Goal: Task Accomplishment & Management: Manage account settings

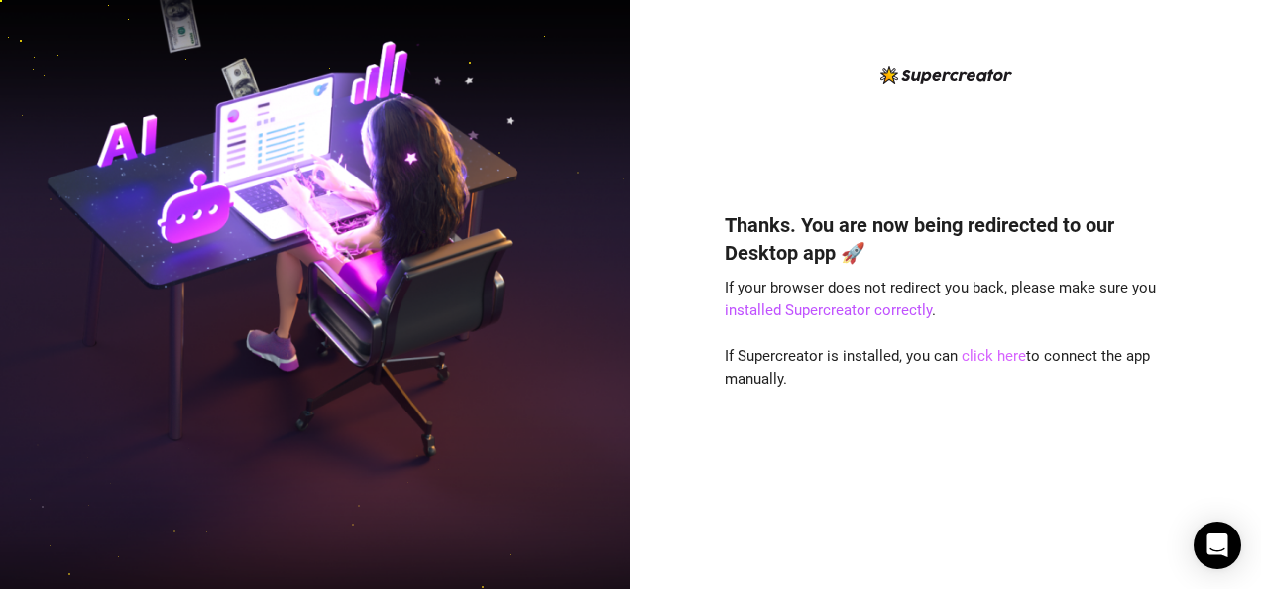
click at [1001, 364] on link "click here" at bounding box center [994, 356] width 64 height 18
click at [980, 358] on link "click here" at bounding box center [994, 356] width 64 height 18
click at [1002, 357] on link "click here" at bounding box center [994, 356] width 64 height 18
click at [979, 358] on link "click here" at bounding box center [994, 356] width 64 height 18
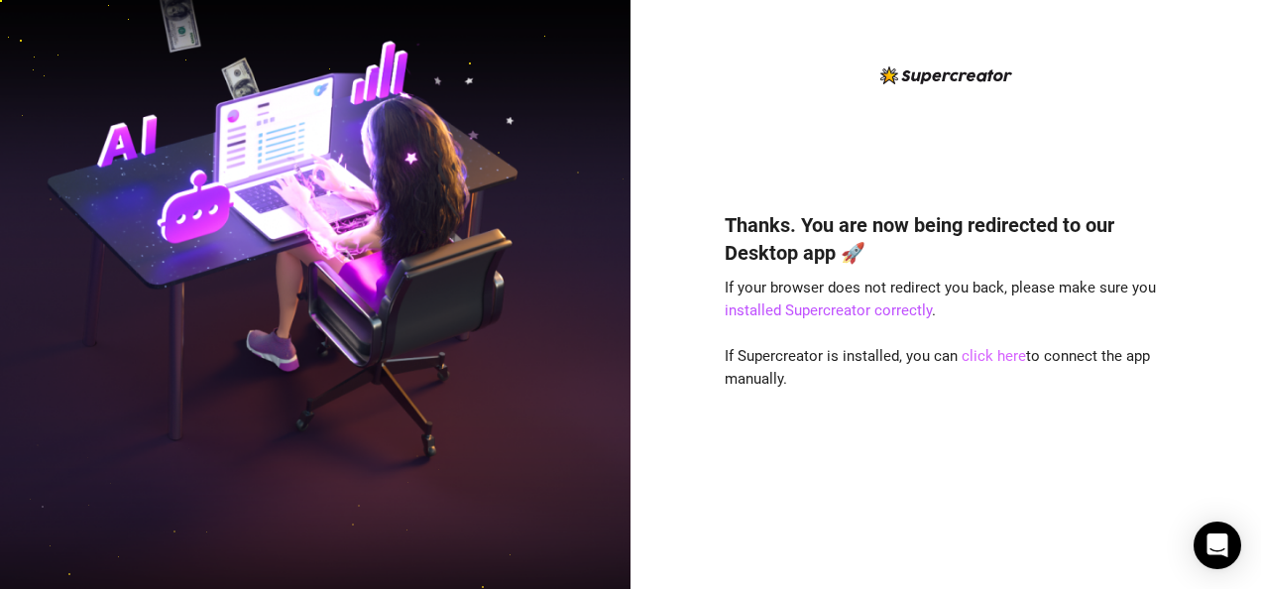
click at [969, 357] on link "click here" at bounding box center [994, 356] width 64 height 18
click at [1005, 356] on link "click here" at bounding box center [994, 356] width 64 height 18
click at [986, 356] on link "click here" at bounding box center [994, 356] width 64 height 18
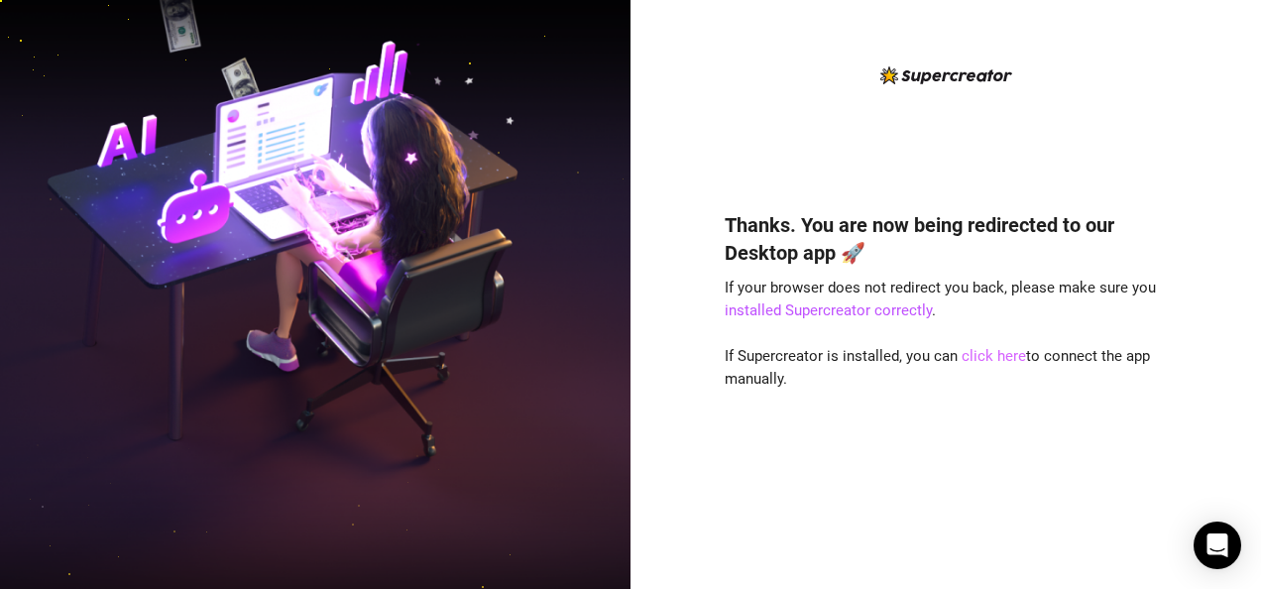
click at [1012, 357] on link "click here" at bounding box center [994, 356] width 64 height 18
click at [977, 359] on link "click here" at bounding box center [994, 356] width 64 height 18
click at [987, 361] on link "click here" at bounding box center [994, 356] width 64 height 18
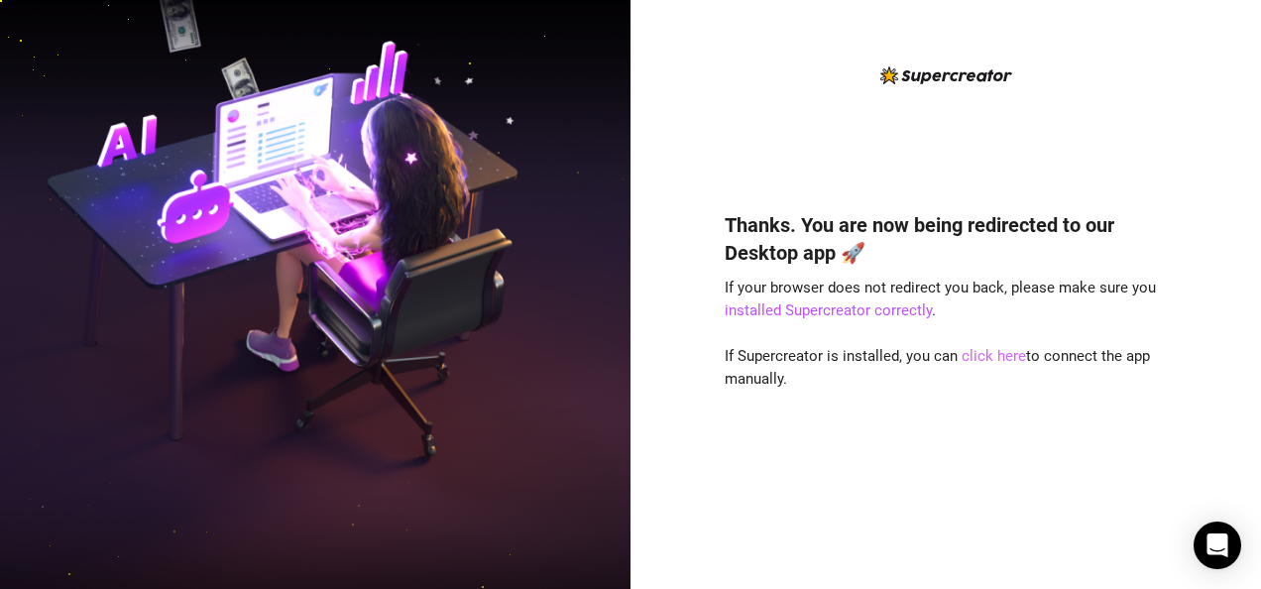
click at [1002, 357] on link "click here" at bounding box center [994, 356] width 64 height 18
click at [975, 361] on link "click here" at bounding box center [994, 356] width 64 height 18
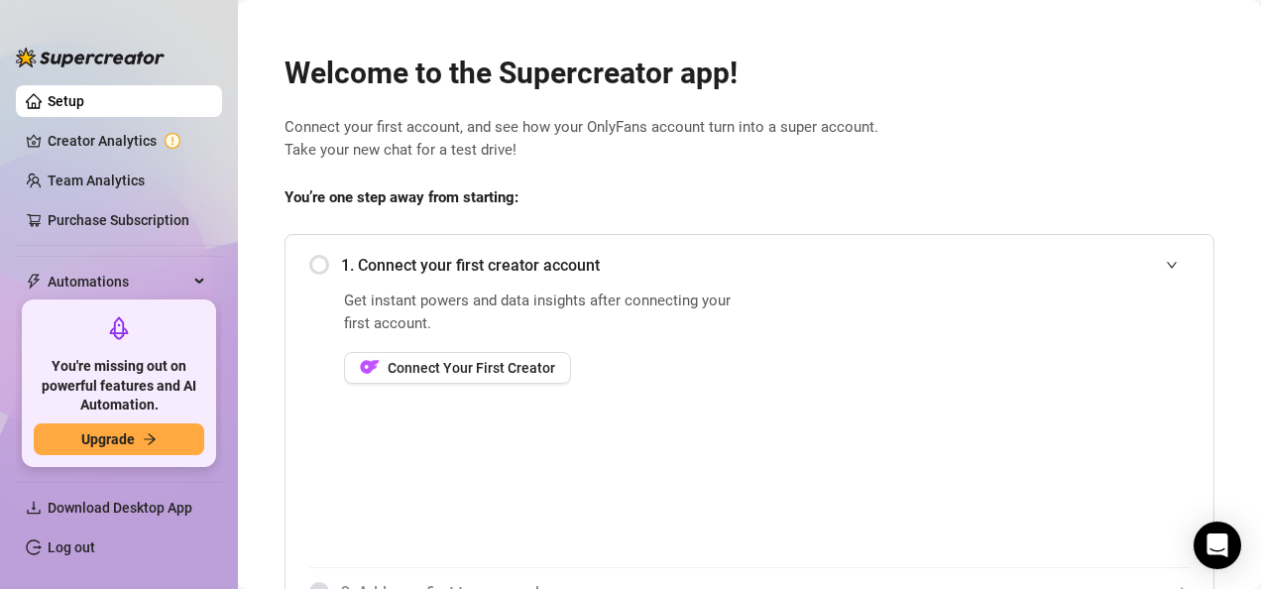
click at [71, 541] on link "Log out" at bounding box center [72, 547] width 48 height 16
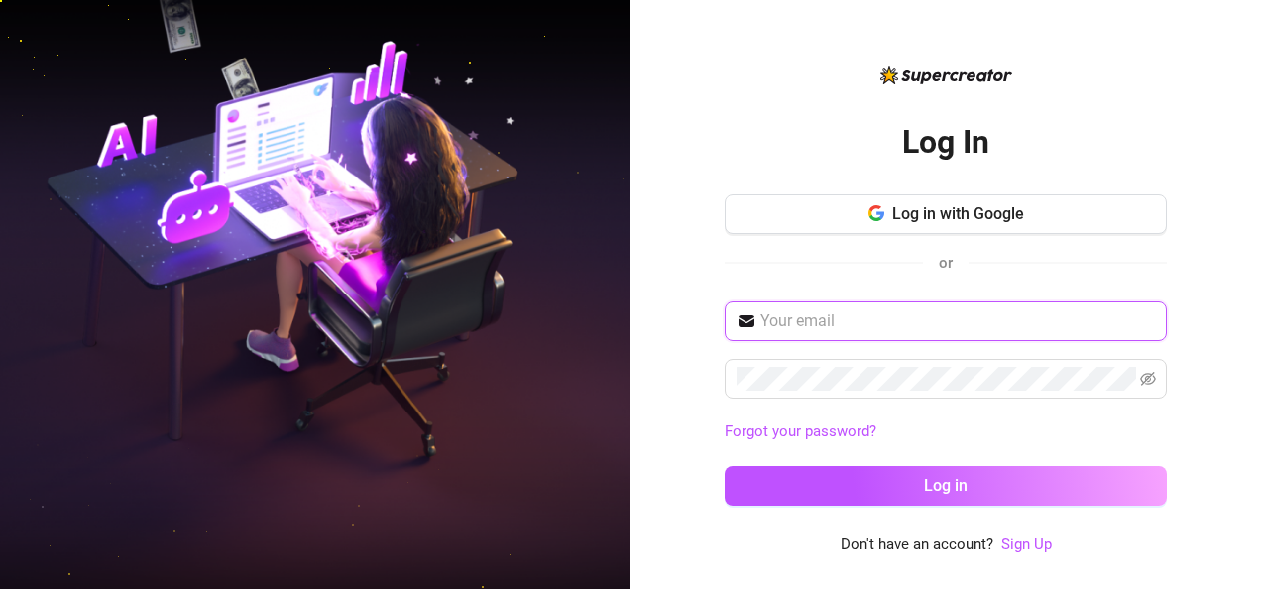
click at [804, 312] on input "text" at bounding box center [958, 321] width 395 height 24
type input "[EMAIL_ADDRESS][DOMAIN_NAME]"
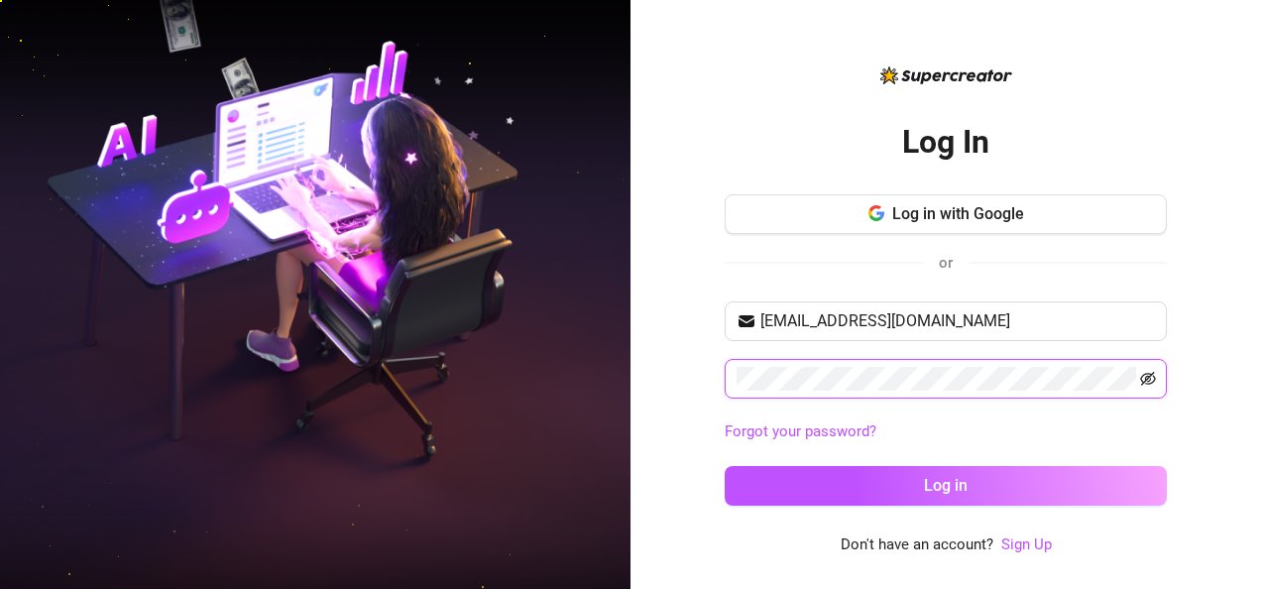
click at [1152, 373] on icon "eye-invisible" at bounding box center [1148, 379] width 16 height 14
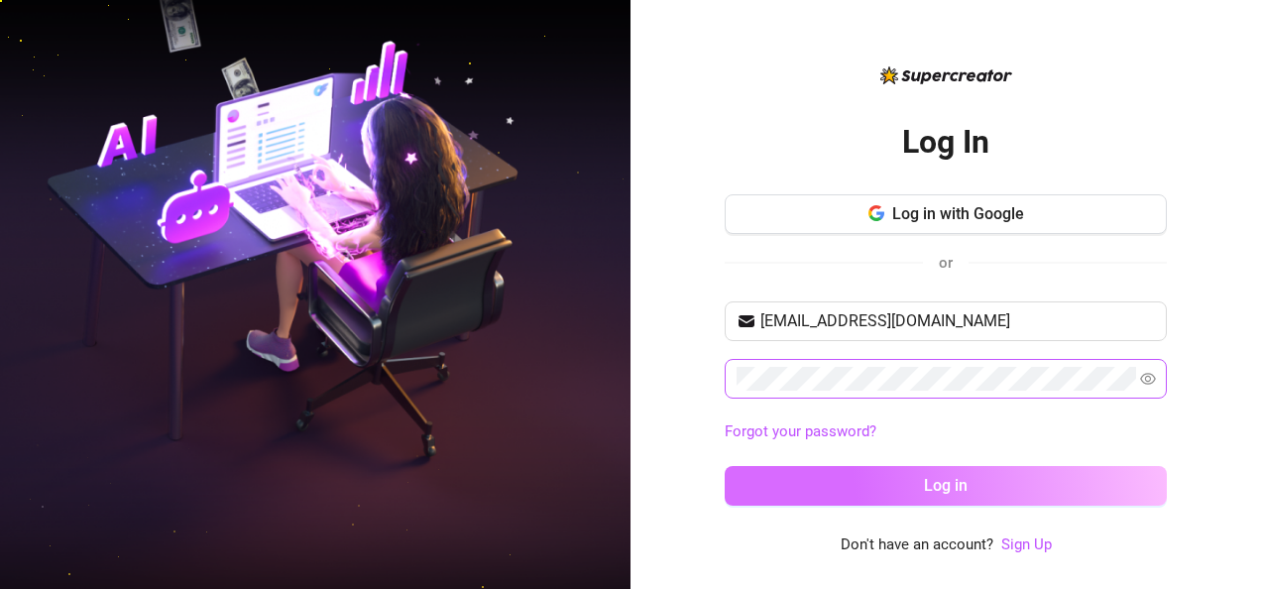
click at [1091, 479] on button "Log in" at bounding box center [946, 486] width 442 height 40
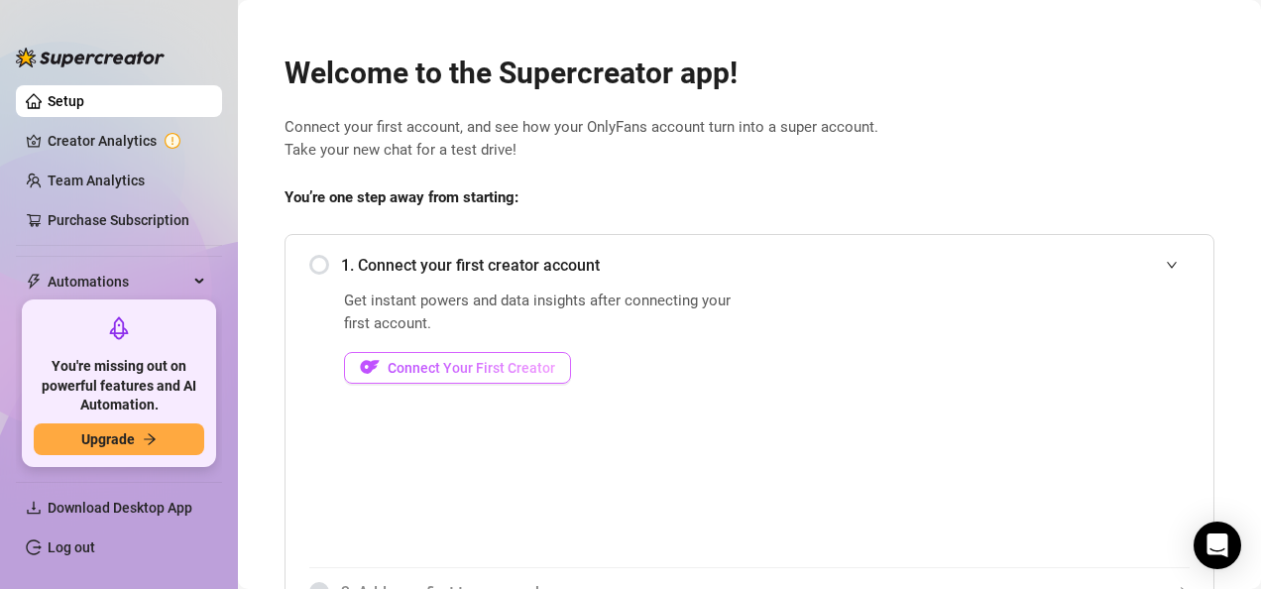
click at [455, 368] on span "Connect Your First Creator" at bounding box center [472, 368] width 168 height 16
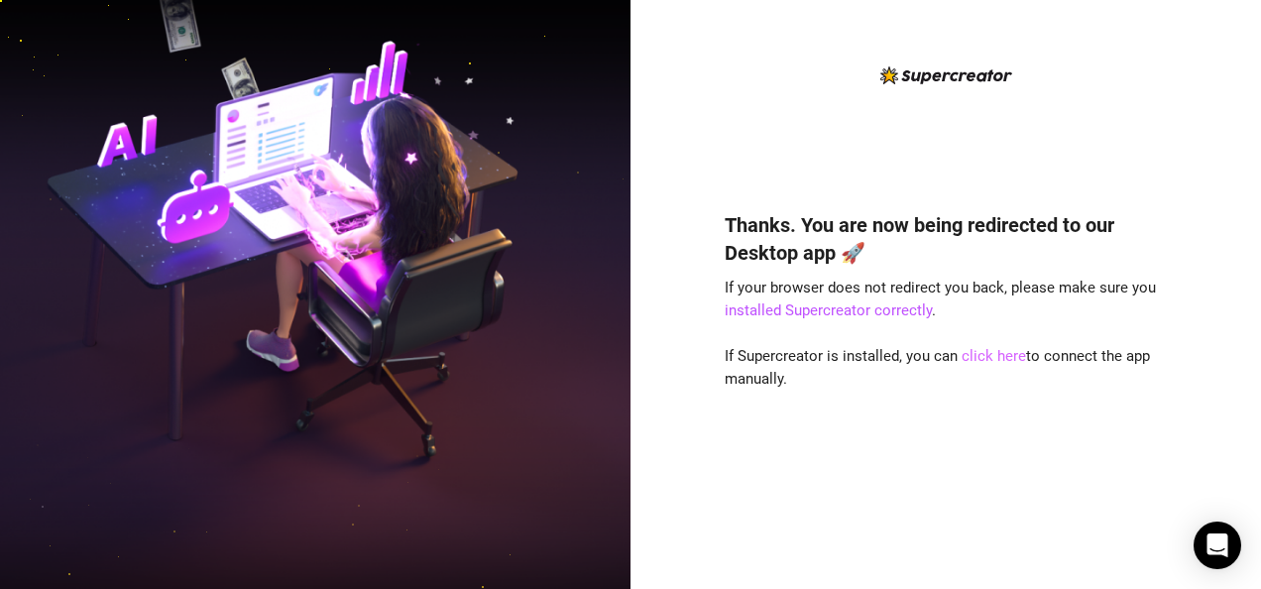
click at [992, 362] on link "click here" at bounding box center [994, 356] width 64 height 18
click at [1006, 353] on link "click here" at bounding box center [994, 356] width 64 height 18
click at [975, 355] on link "click here" at bounding box center [994, 356] width 64 height 18
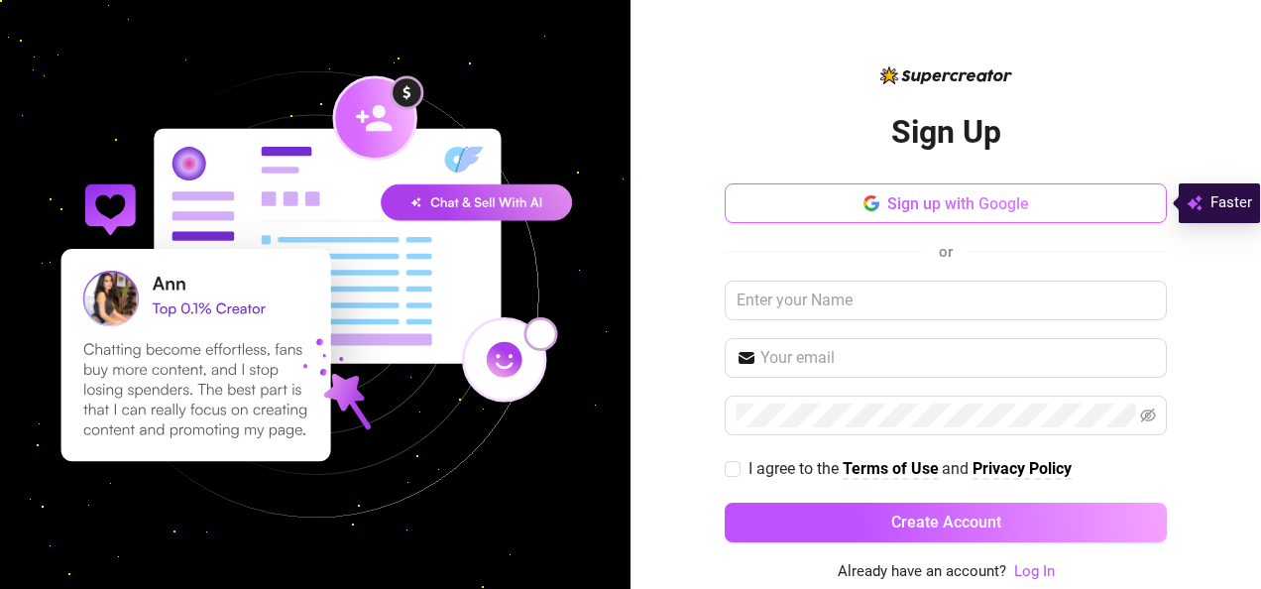
click at [917, 215] on button "Sign up with Google" at bounding box center [946, 203] width 442 height 40
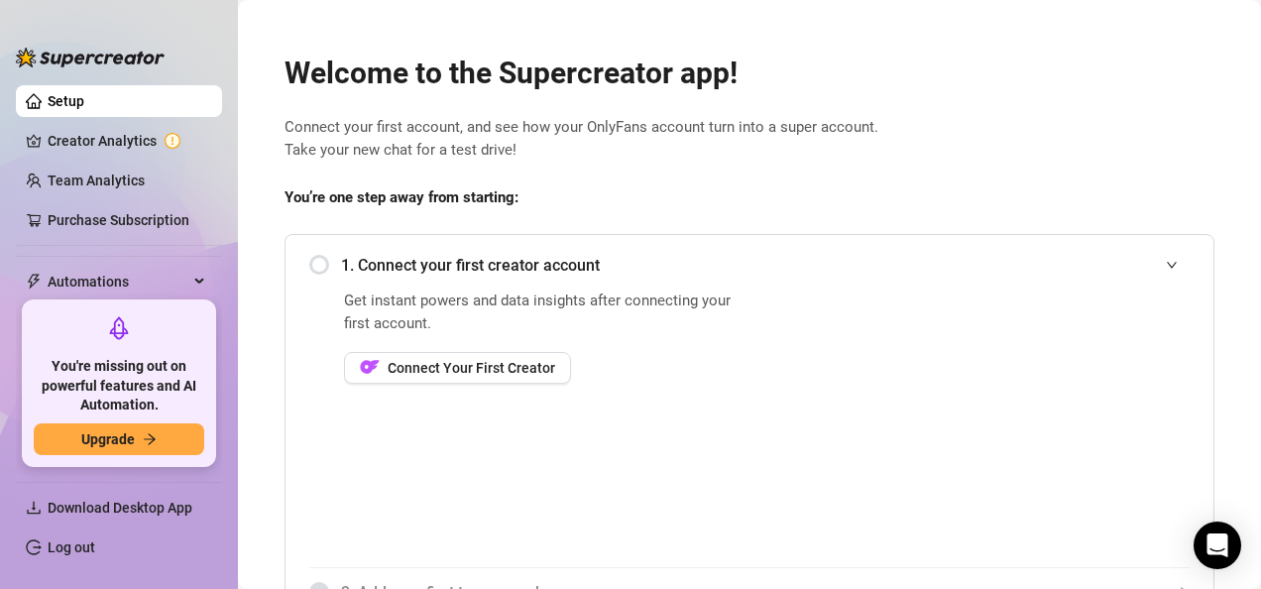
click at [84, 103] on link "Setup" at bounding box center [66, 101] width 37 height 16
